Goal: Check status

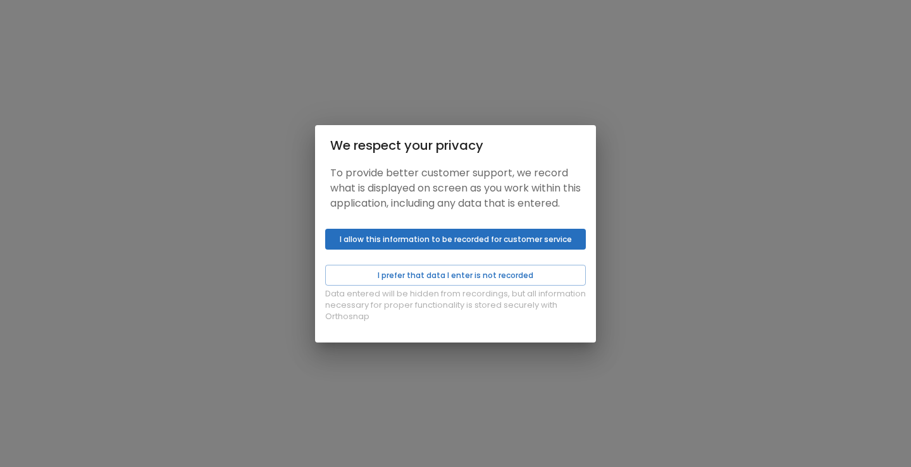
click at [517, 247] on button "I allow this information to be recorded for customer service" at bounding box center [455, 239] width 261 height 21
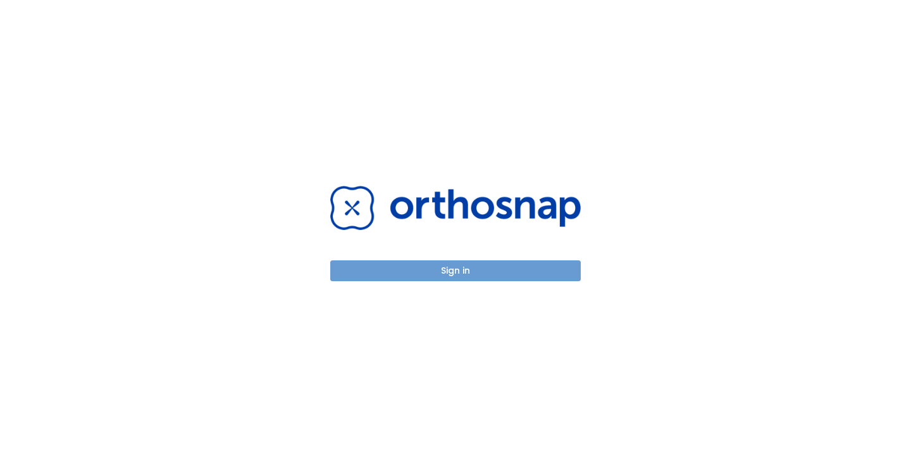
click at [500, 269] on button "Sign in" at bounding box center [455, 271] width 250 height 21
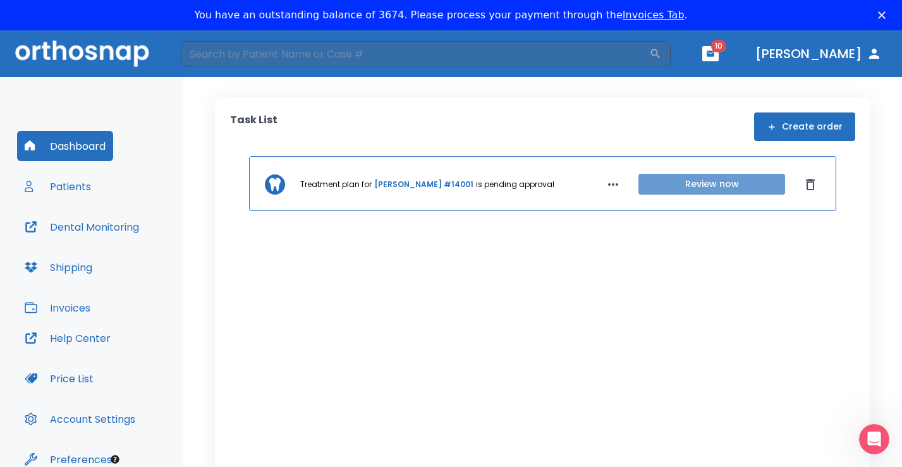
click at [711, 188] on button "Review now" at bounding box center [712, 184] width 147 height 21
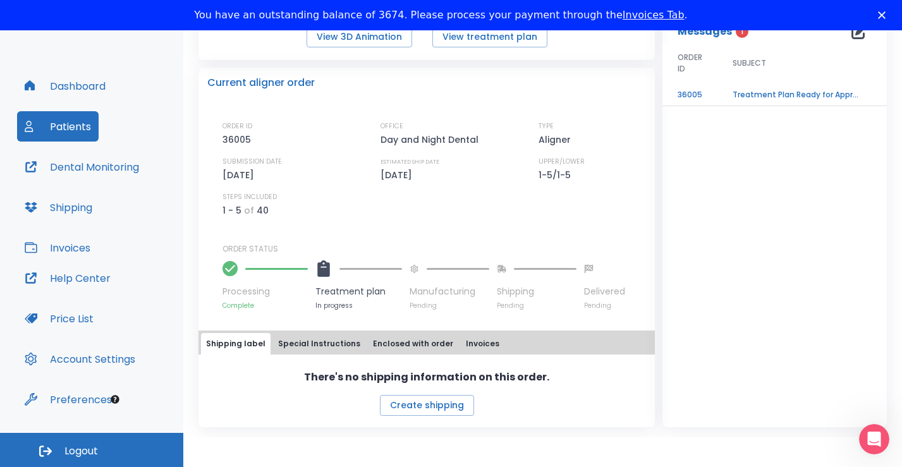
scroll to position [43, 0]
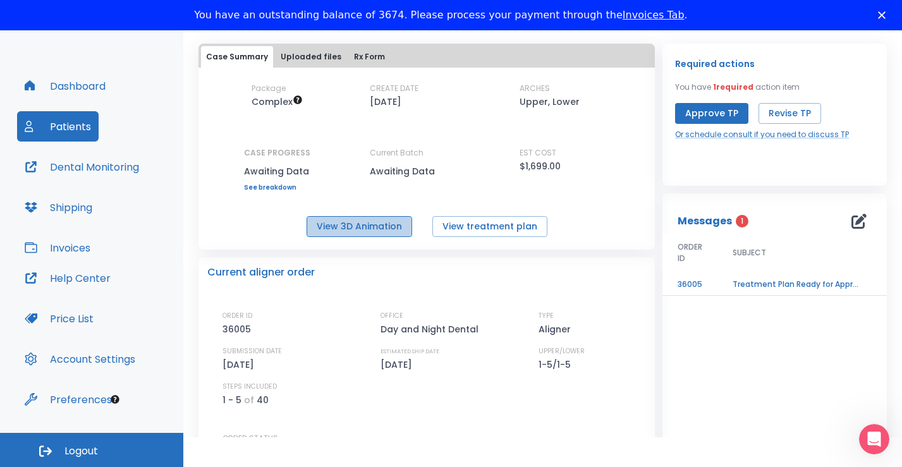
click at [393, 230] on button "View 3D Animation" at bounding box center [360, 226] width 106 height 21
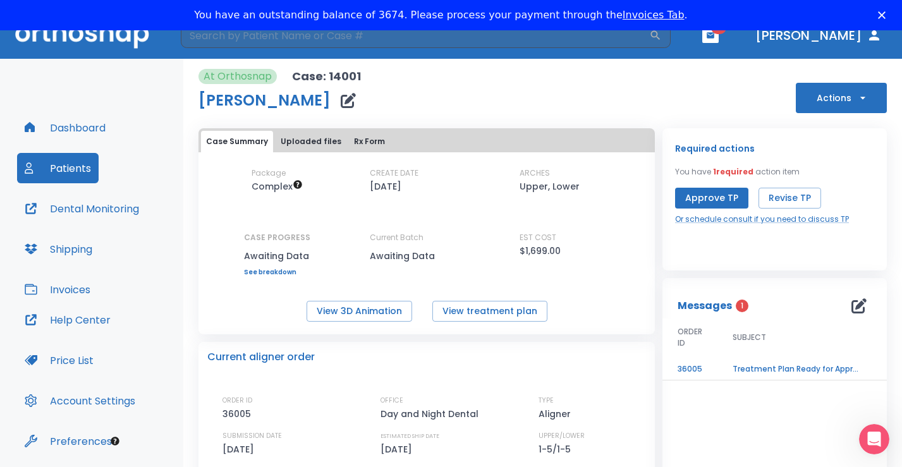
scroll to position [0, 0]
